Goal: Task Accomplishment & Management: Manage account settings

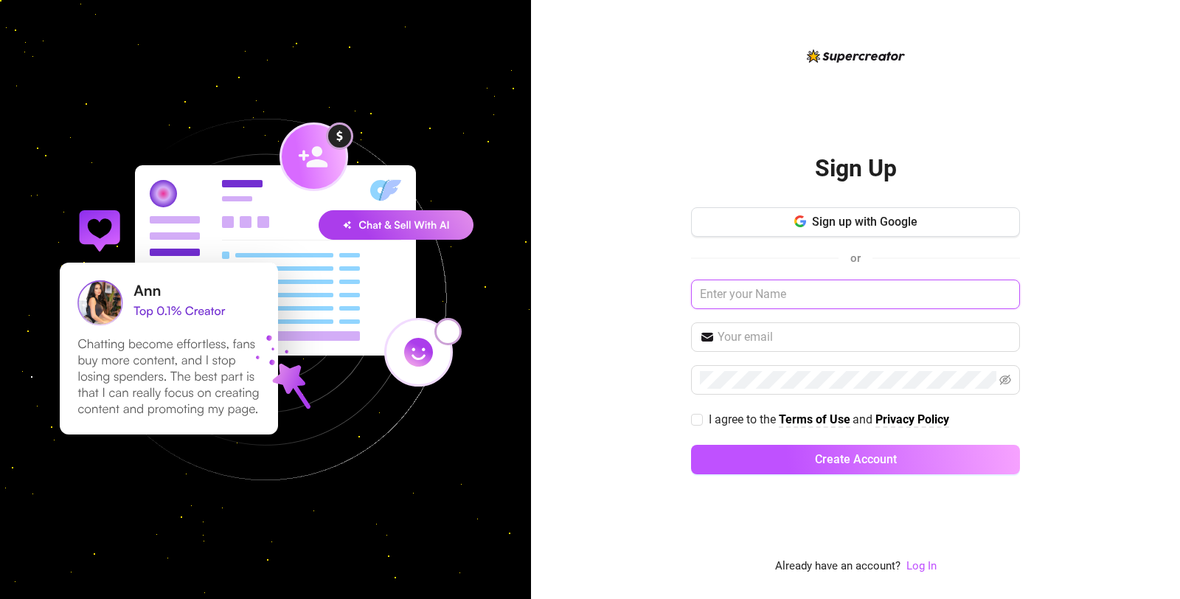
click at [828, 282] on input "text" at bounding box center [855, 295] width 329 height 30
click at [742, 330] on input "text" at bounding box center [865, 337] width 294 height 18
click at [624, 350] on div "Sign Up Sign up with Google or I agree to the Terms of Use and Privacy Policy C…" at bounding box center [855, 299] width 649 height 599
click at [919, 563] on link "Log In" at bounding box center [921, 565] width 30 height 13
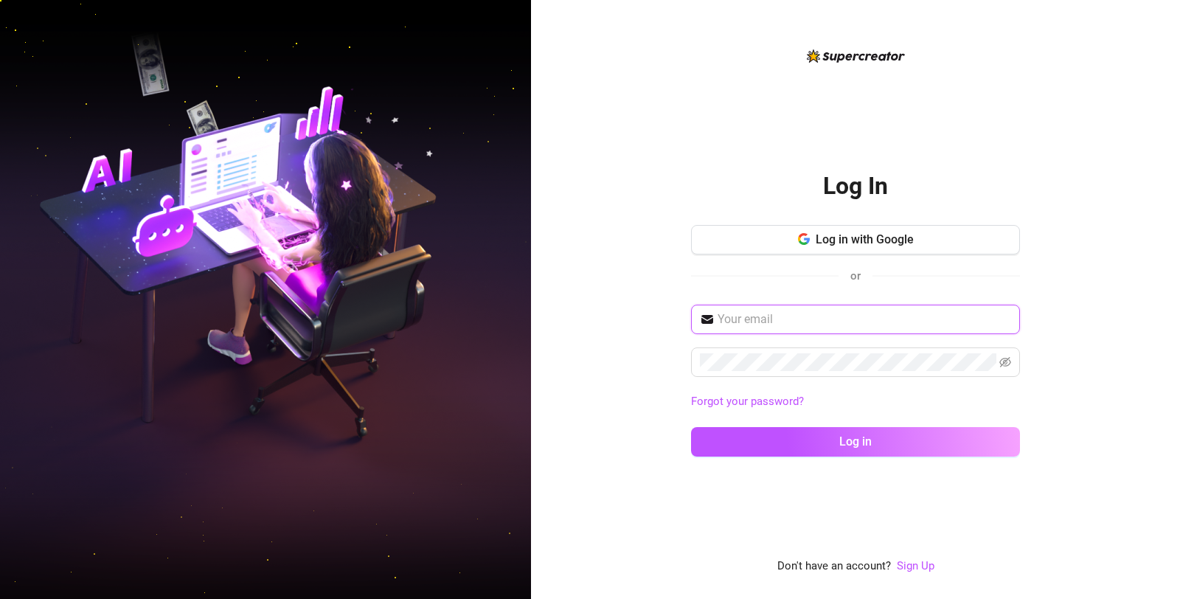
type input "[EMAIL_ADDRESS][DOMAIN_NAME]"
click at [822, 314] on input "[EMAIL_ADDRESS][DOMAIN_NAME]" at bounding box center [865, 320] width 294 height 18
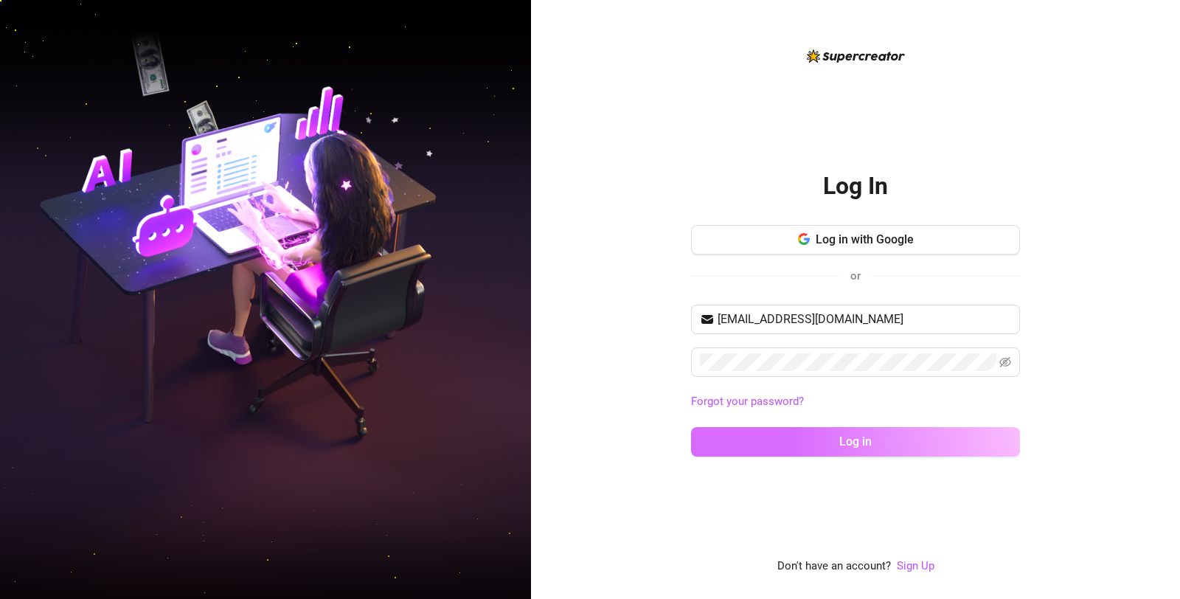
click at [740, 437] on button "Log in" at bounding box center [855, 442] width 329 height 30
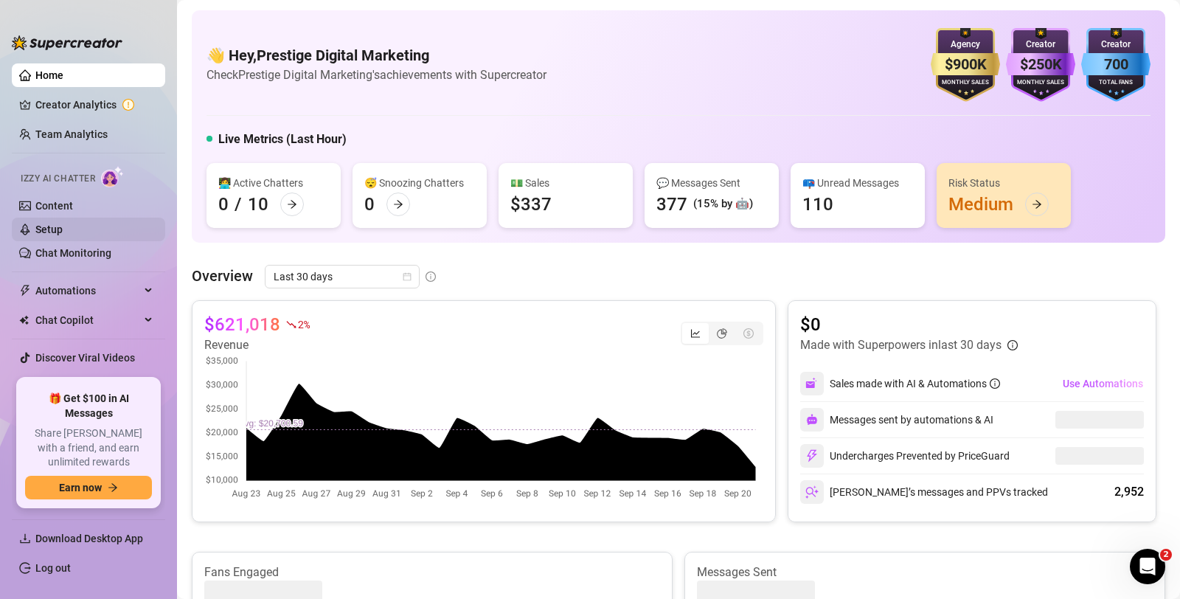
scroll to position [18, 0]
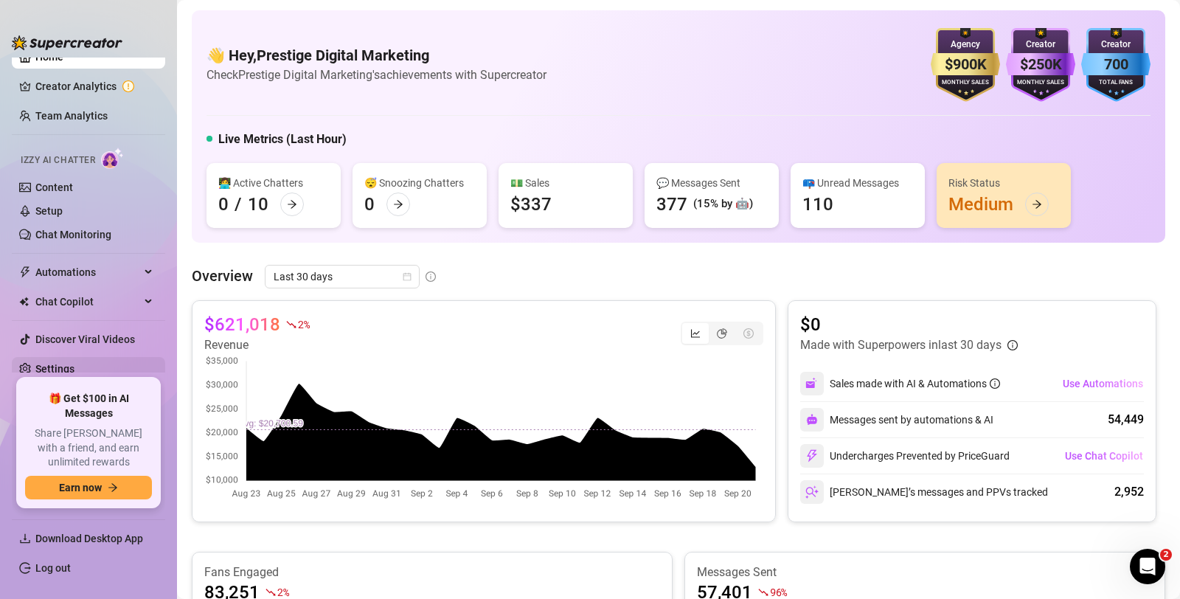
click at [74, 363] on link "Settings" at bounding box center [54, 369] width 39 height 12
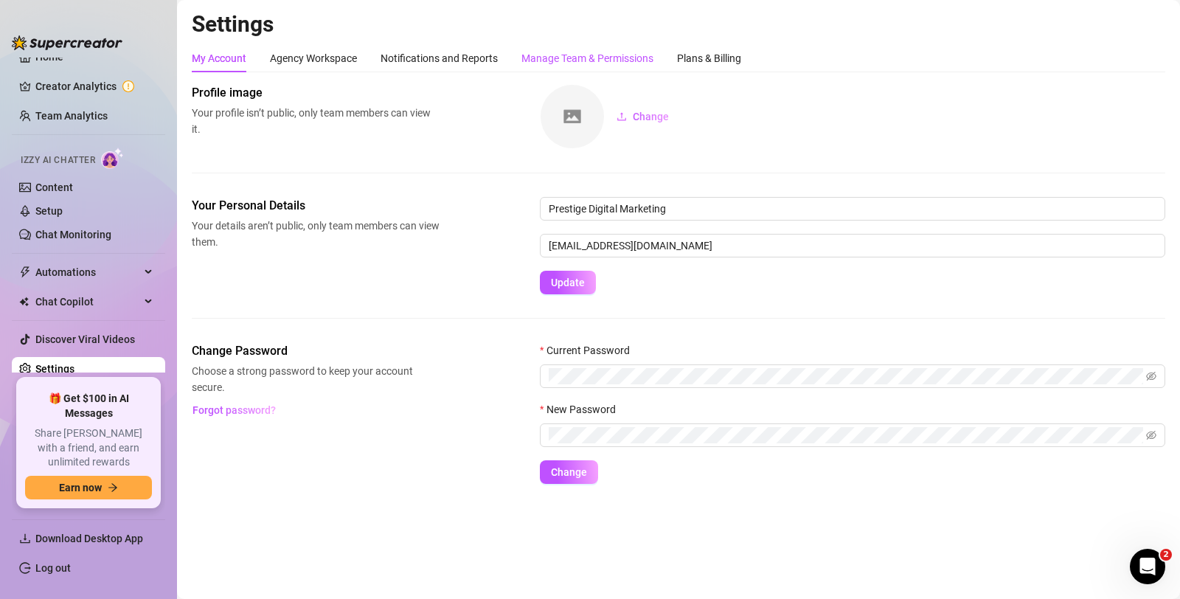
click at [571, 52] on div "Manage Team & Permissions" at bounding box center [587, 58] width 132 height 16
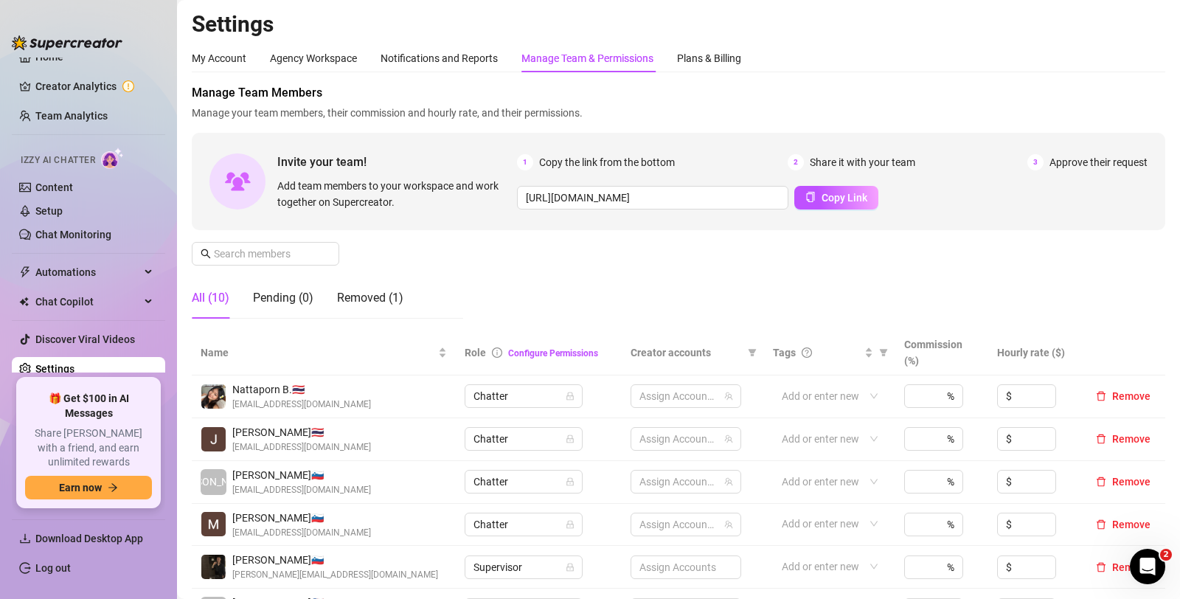
scroll to position [18, 0]
click at [822, 198] on span "Copy Link" at bounding box center [845, 198] width 46 height 12
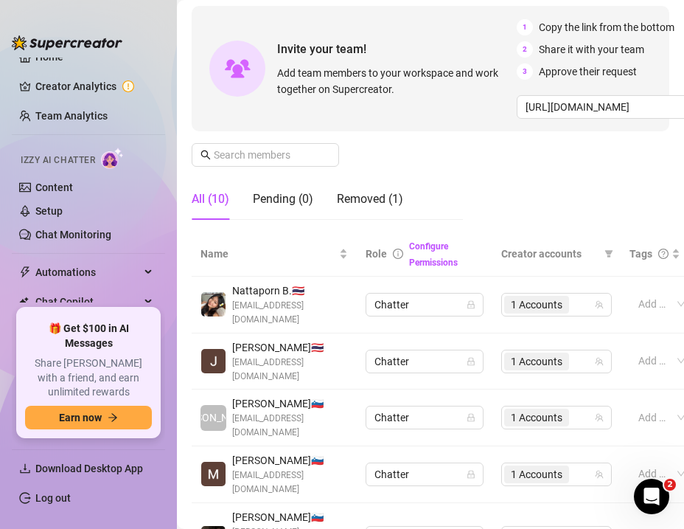
scroll to position [0, 0]
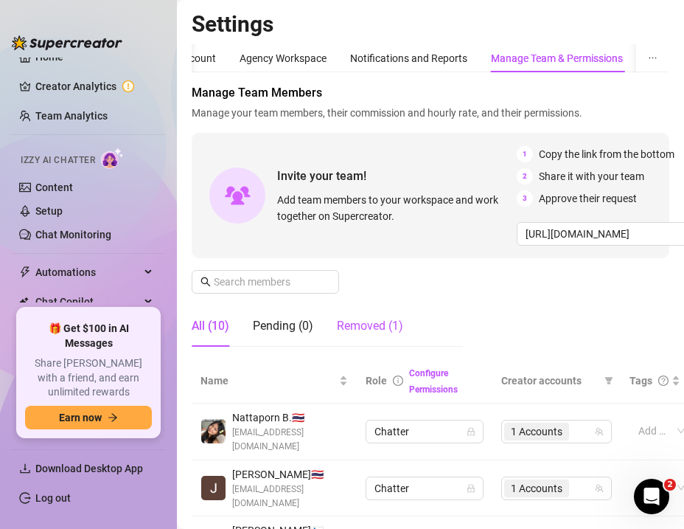
click at [373, 327] on div "Removed (1)" at bounding box center [370, 326] width 66 height 18
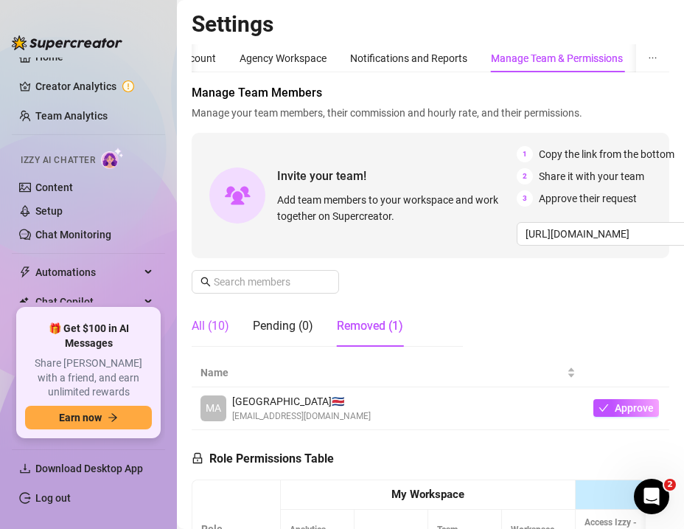
drag, startPoint x: 219, startPoint y: 328, endPoint x: 432, endPoint y: 311, distance: 213.9
click at [220, 328] on div "All (10)" at bounding box center [211, 326] width 38 height 18
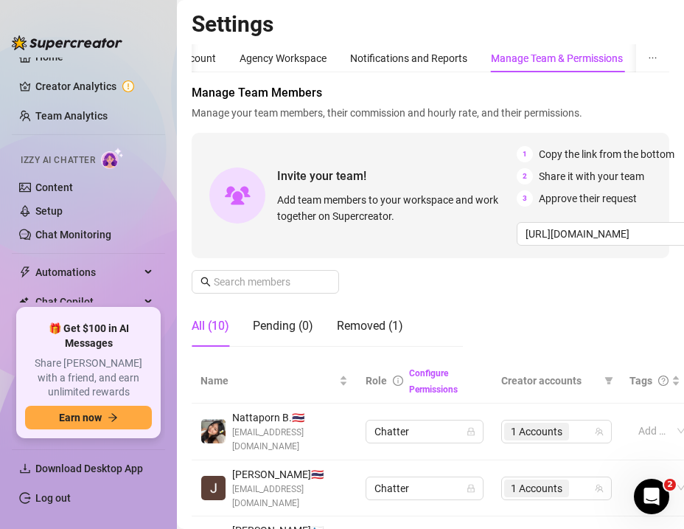
scroll to position [101, 0]
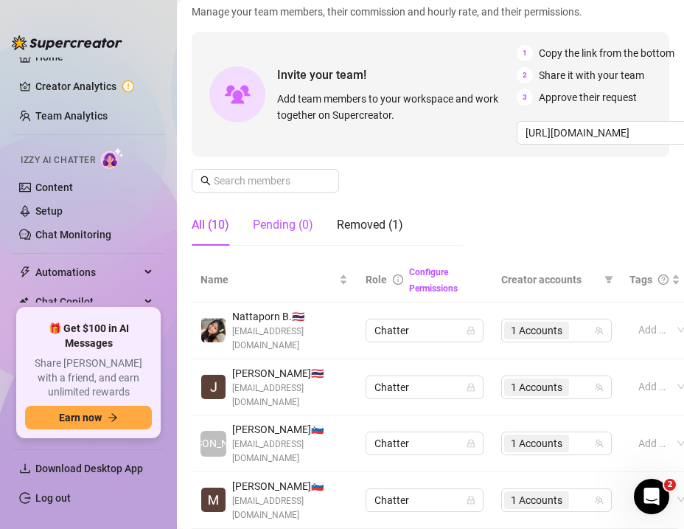
click at [274, 232] on div "Pending (0)" at bounding box center [283, 225] width 60 height 18
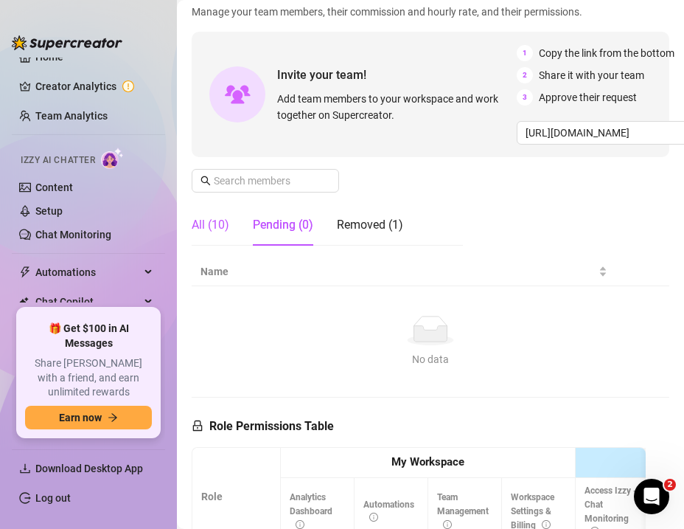
click at [220, 229] on div "All (10)" at bounding box center [211, 225] width 38 height 18
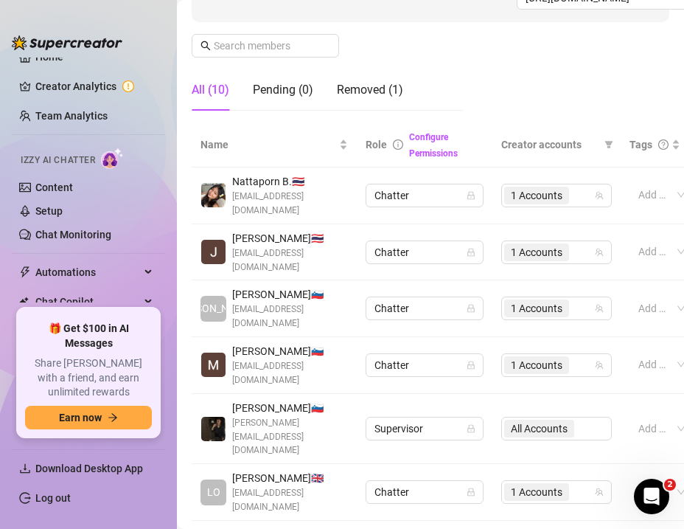
scroll to position [0, 0]
